Goal: Task Accomplishment & Management: Complete application form

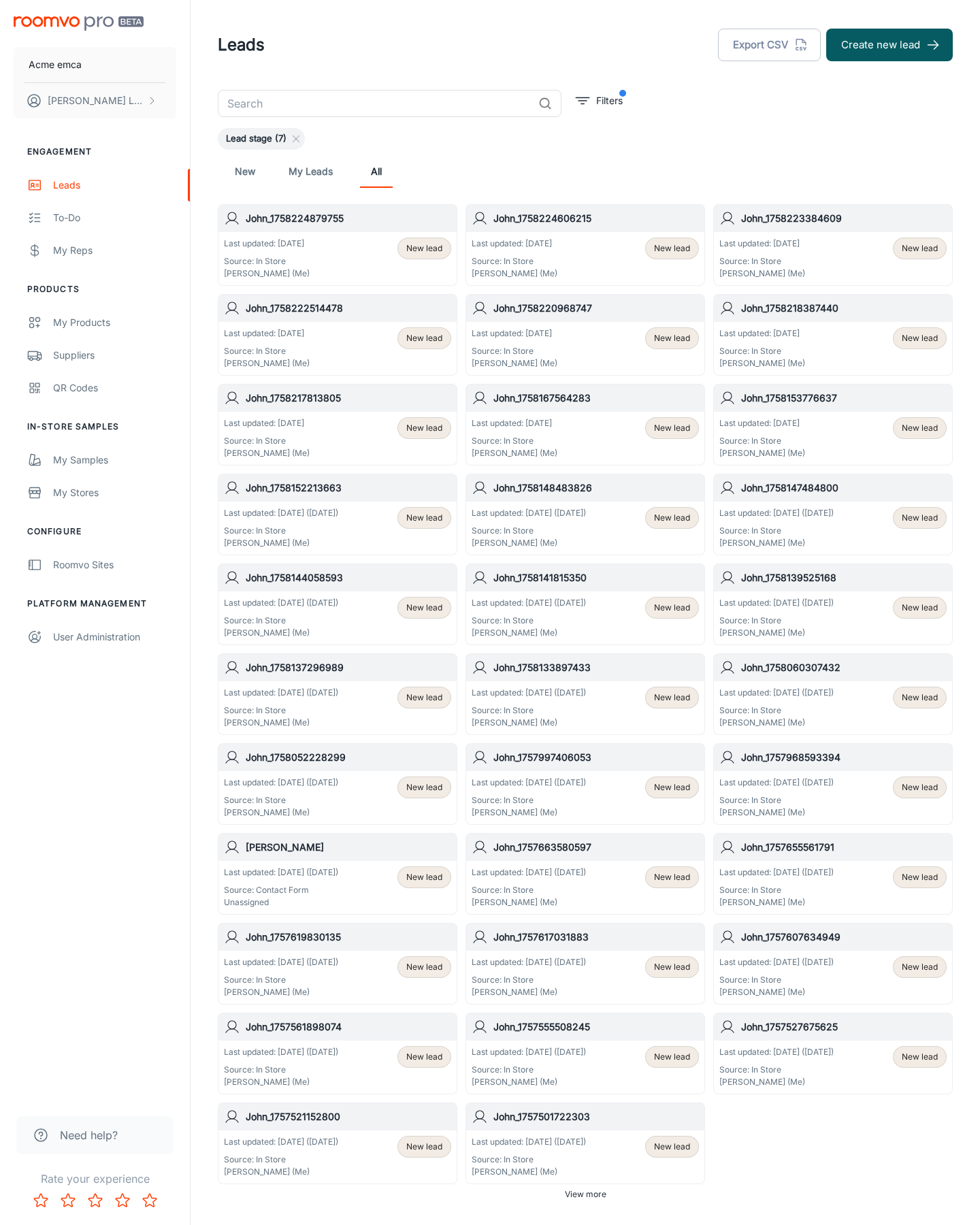
click at [890, 45] on button "Create new lead" at bounding box center [889, 44] width 126 height 32
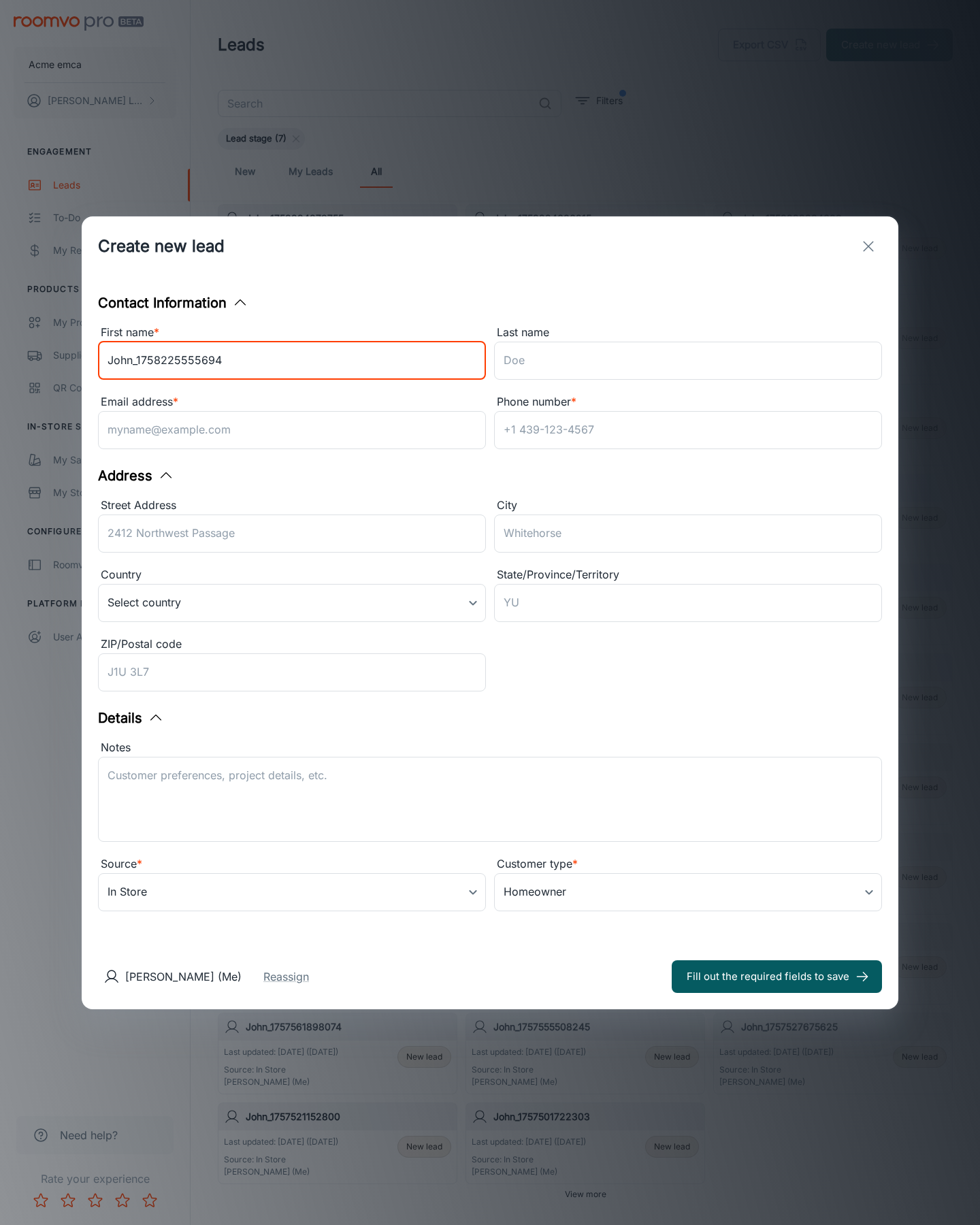
type input "John_1758225555694"
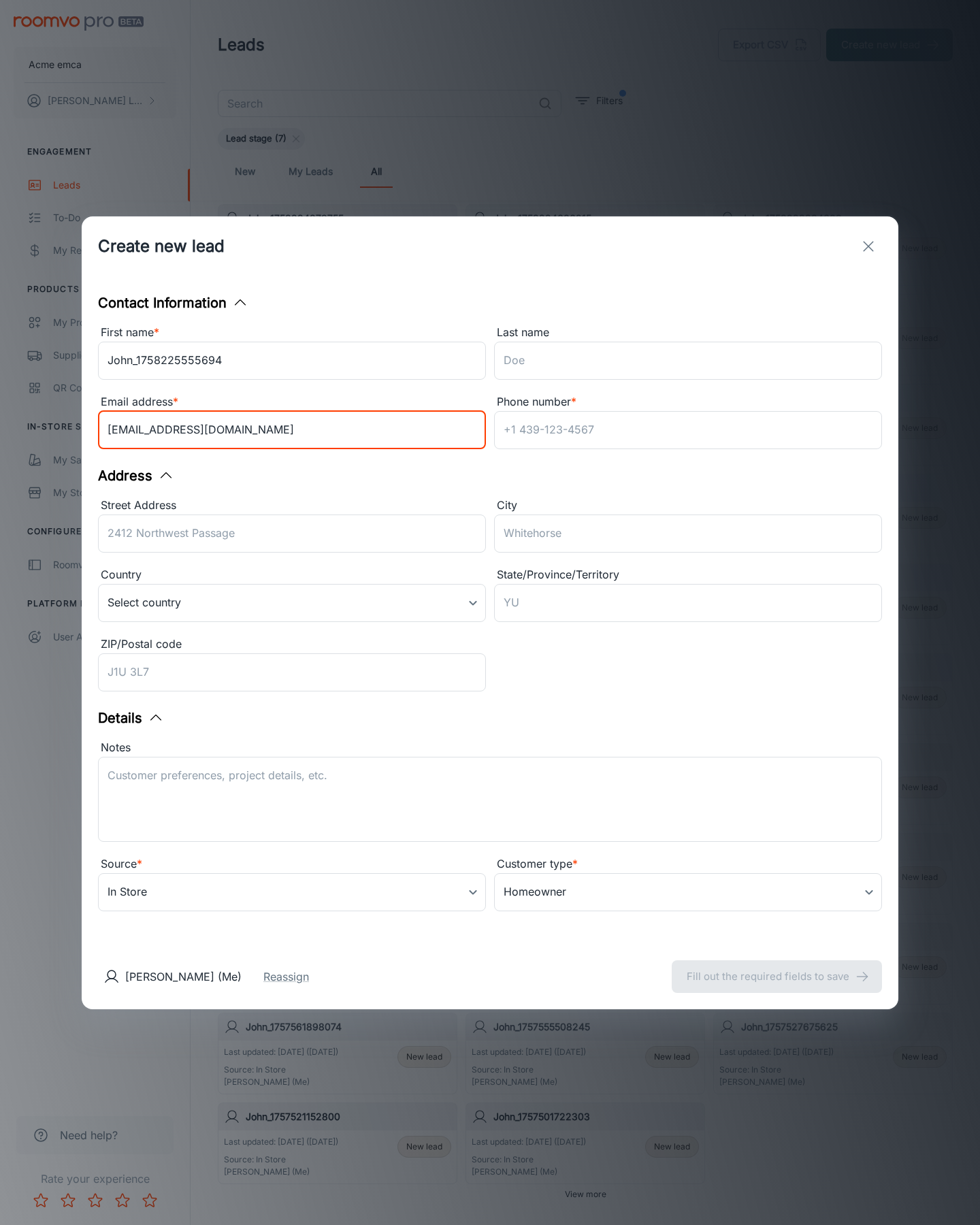
type input "[EMAIL_ADDRESS][DOMAIN_NAME]"
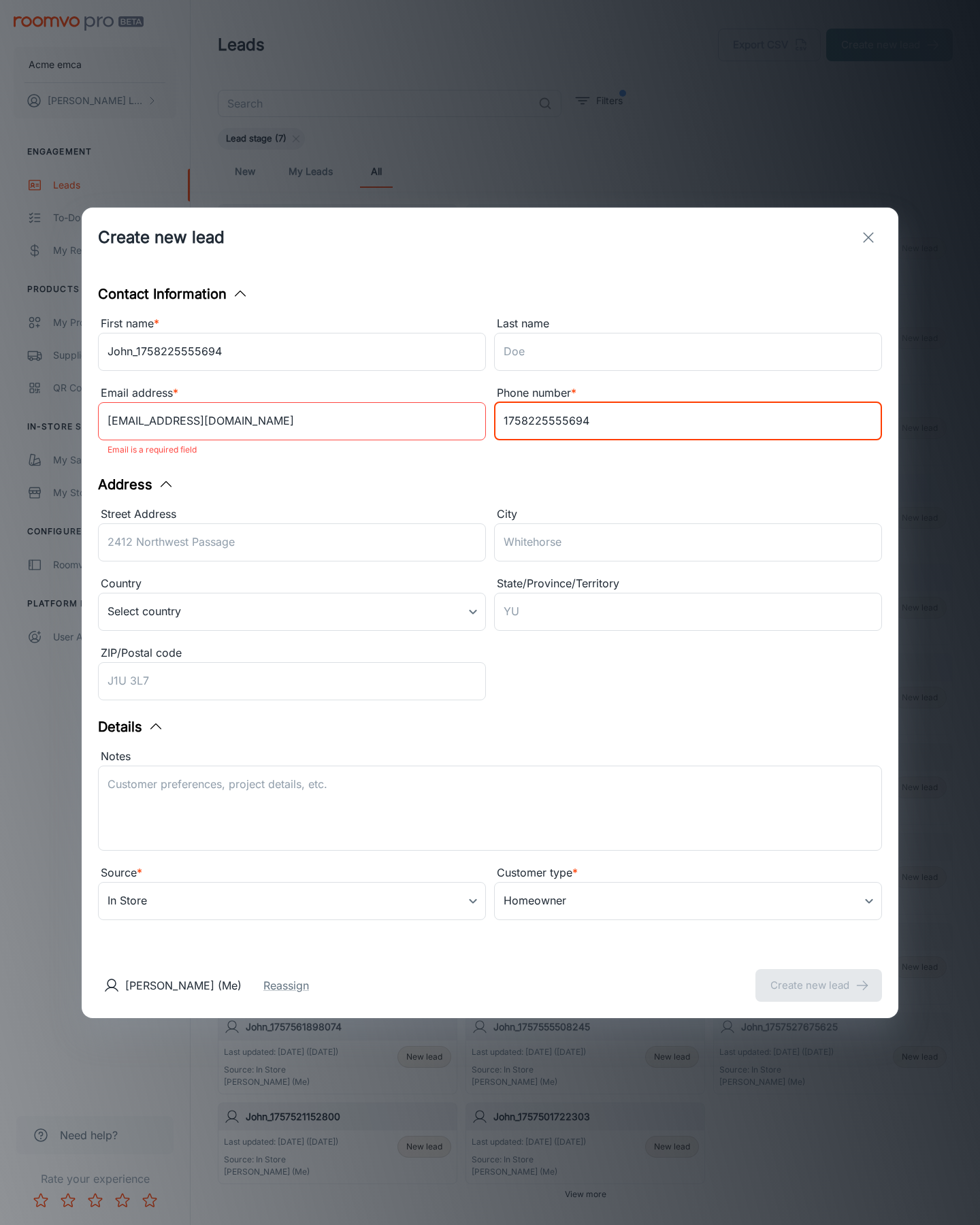
type input "1758225555694"
click at [819, 975] on button "Create new lead" at bounding box center [818, 985] width 126 height 32
